Goal: Transaction & Acquisition: Purchase product/service

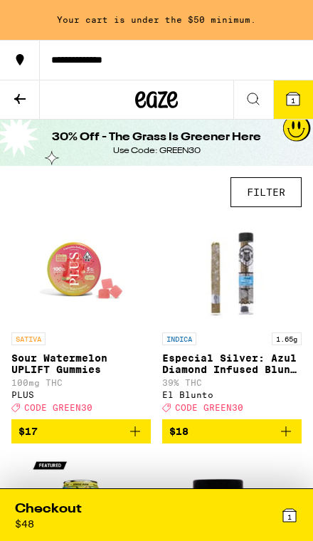
click at [273, 190] on button "FILTER" at bounding box center [266, 192] width 71 height 30
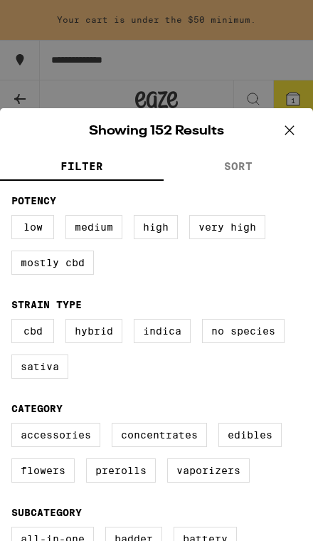
click at [284, 133] on icon at bounding box center [289, 130] width 21 height 21
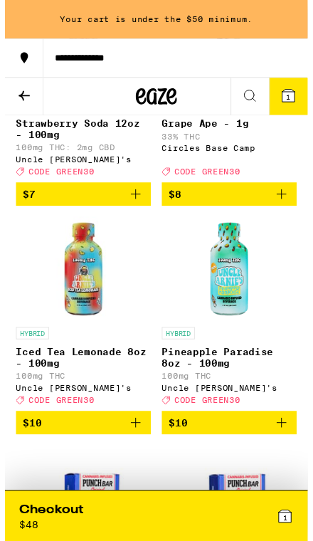
scroll to position [785, 0]
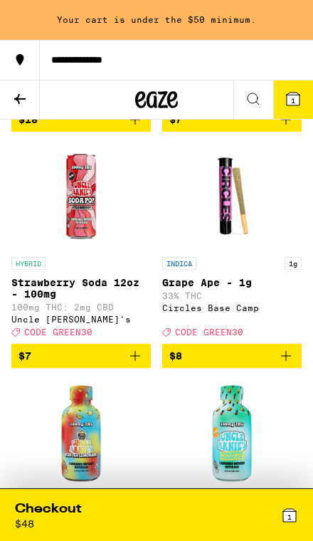
click at [287, 364] on icon "Add to bag" at bounding box center [286, 355] width 17 height 17
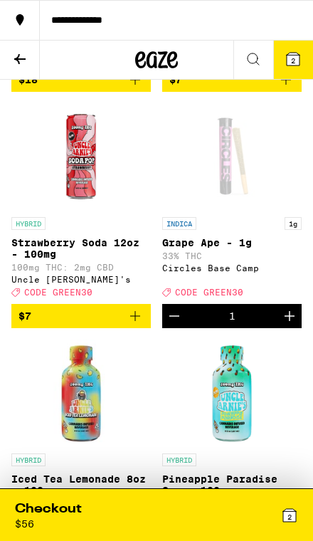
click at [248, 517] on div "2" at bounding box center [228, 514] width 142 height 29
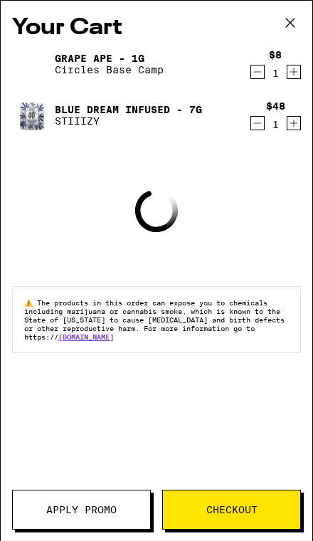
click at [109, 517] on button "Apply Promo" at bounding box center [81, 510] width 139 height 40
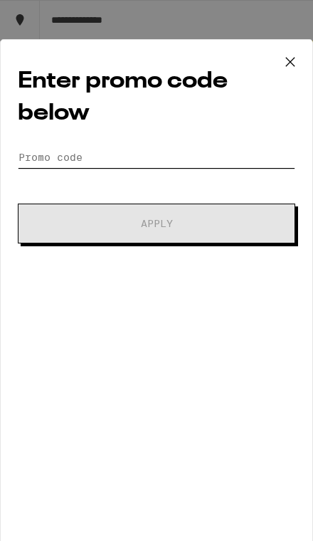
click at [74, 161] on input "Promo Code" at bounding box center [157, 157] width 278 height 21
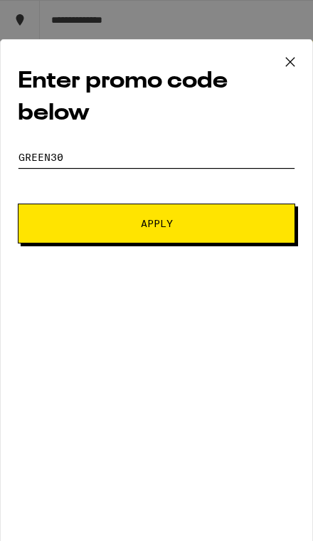
type input "Green30"
click at [43, 223] on button "Apply" at bounding box center [157, 224] width 278 height 40
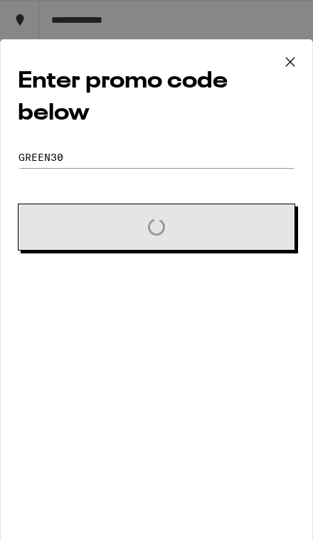
scroll to position [774, 0]
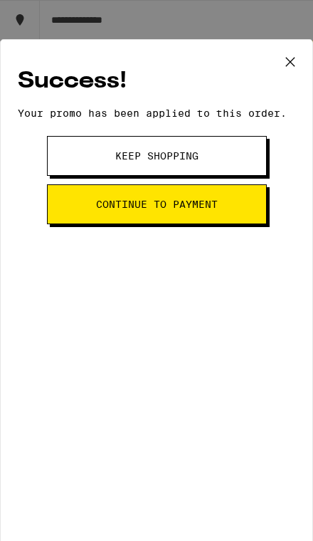
click at [284, 72] on icon at bounding box center [290, 61] width 21 height 21
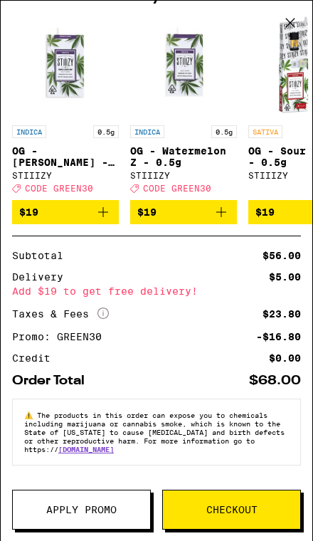
scroll to position [188, 0]
click at [248, 512] on span "Checkout" at bounding box center [231, 510] width 51 height 10
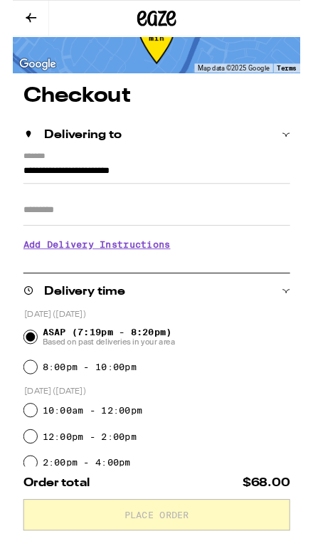
scroll to position [35, 0]
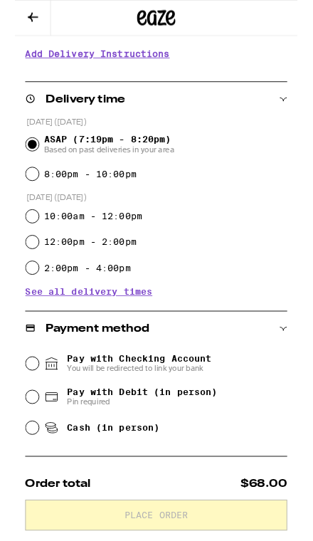
click at [191, 437] on span "Pay with Debit (in person)" at bounding box center [141, 433] width 167 height 11
click at [26, 437] on input "Pay with Debit (in person) Pin required" at bounding box center [19, 440] width 14 height 14
radio input "true"
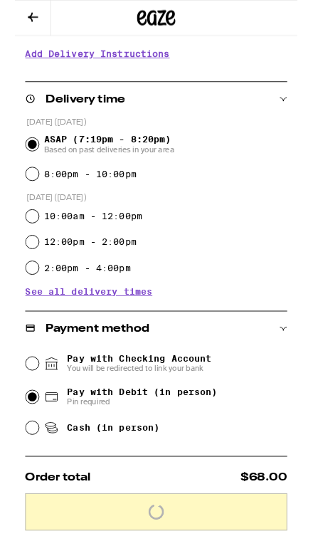
scroll to position [241, 0]
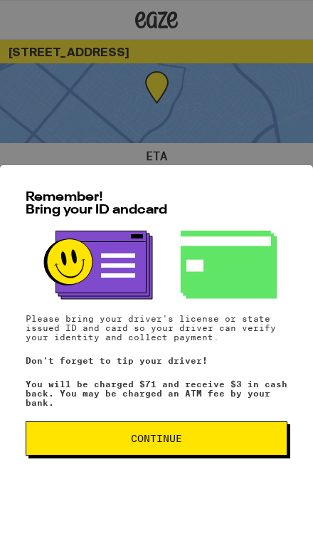
click at [233, 436] on span "Continue" at bounding box center [157, 438] width 238 height 10
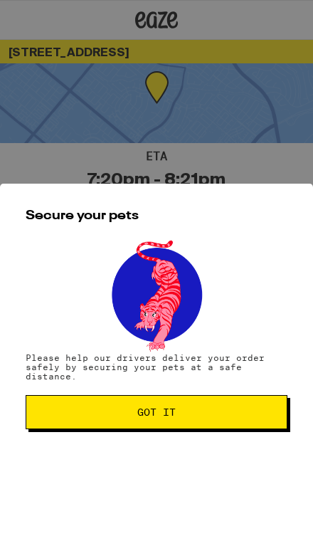
click at [239, 417] on span "Got it" at bounding box center [157, 412] width 238 height 10
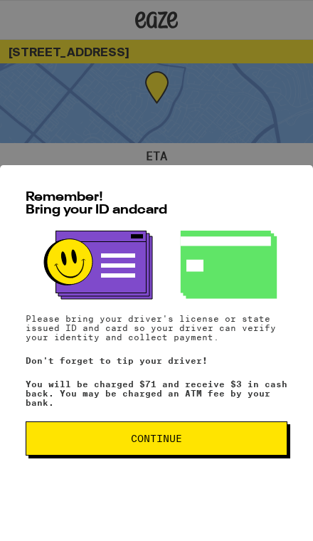
click at [214, 424] on button "Continue" at bounding box center [157, 438] width 262 height 34
